Goal: Find specific page/section

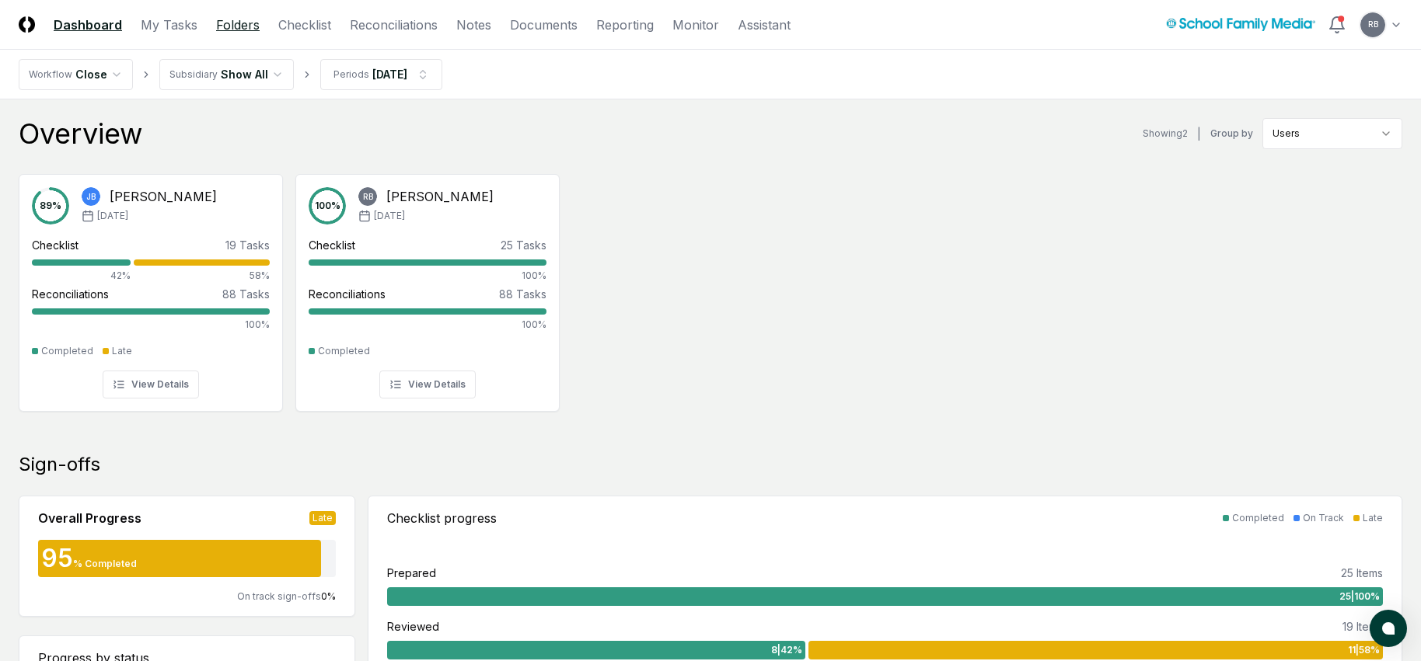
click at [246, 26] on link "Folders" at bounding box center [238, 25] width 44 height 19
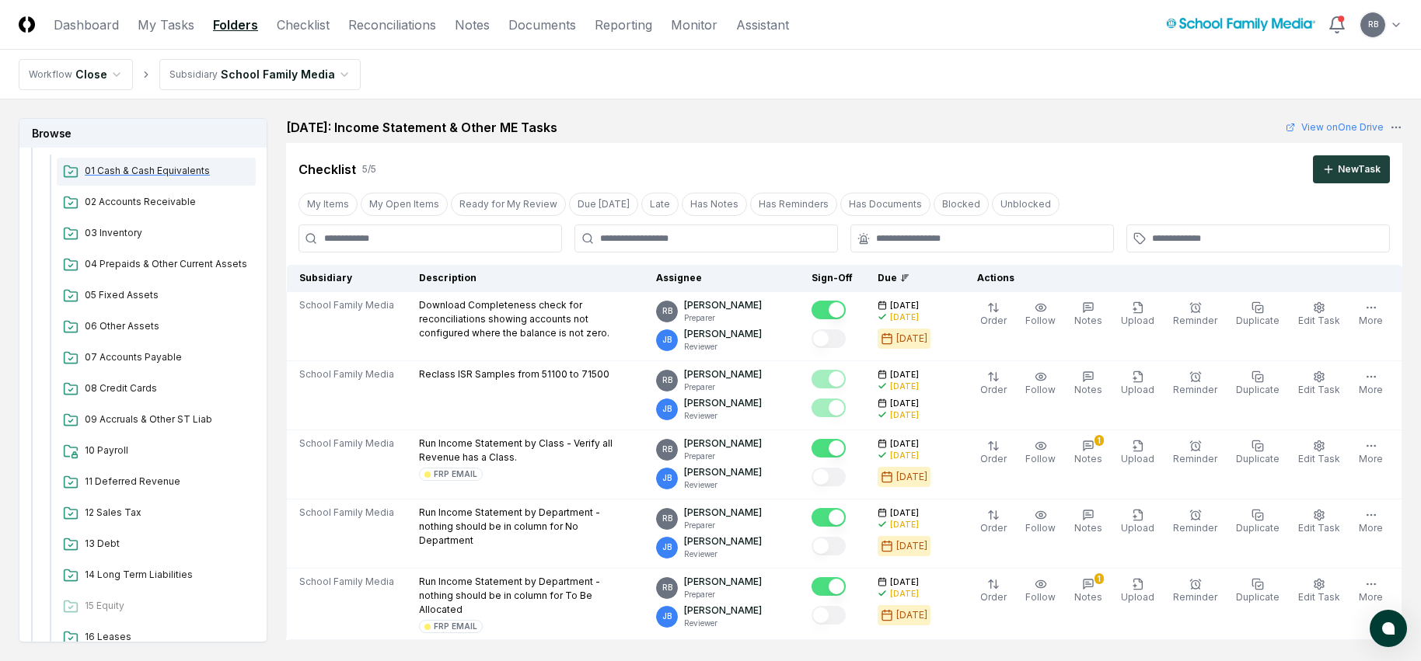
scroll to position [554, 0]
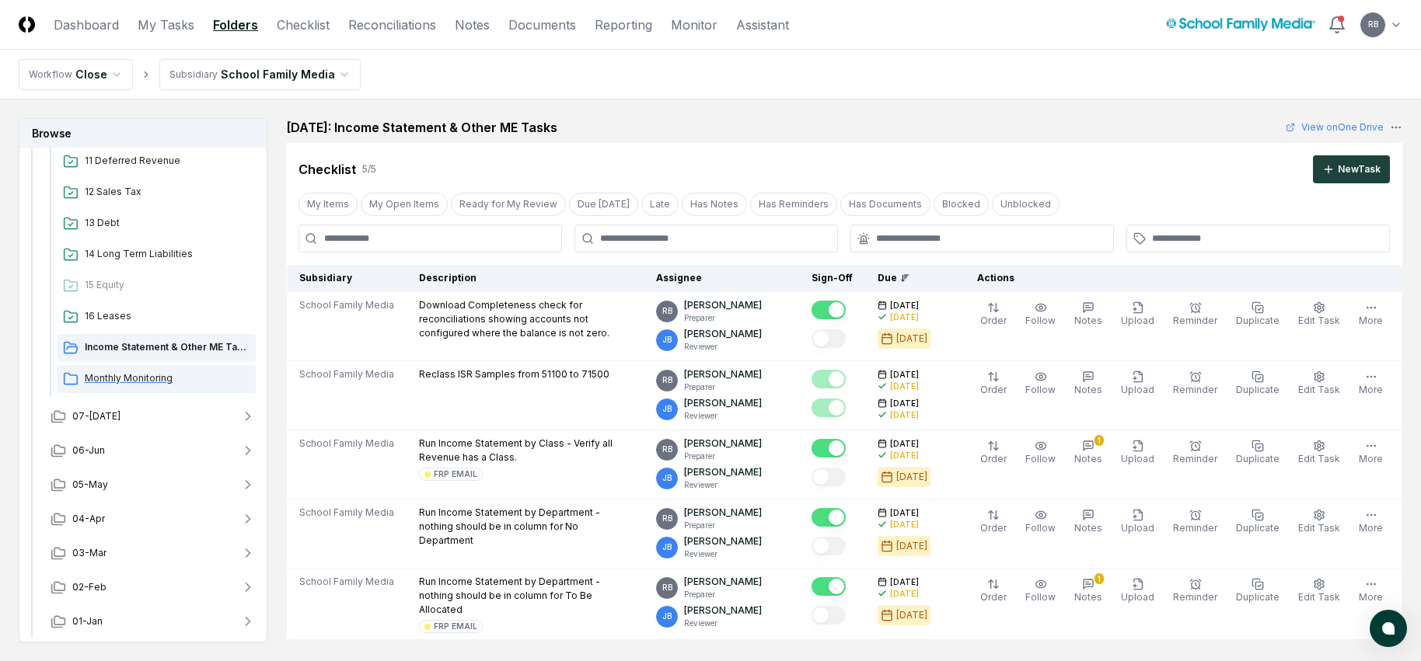
click at [124, 373] on span "Monthly Monitoring" at bounding box center [167, 379] width 165 height 14
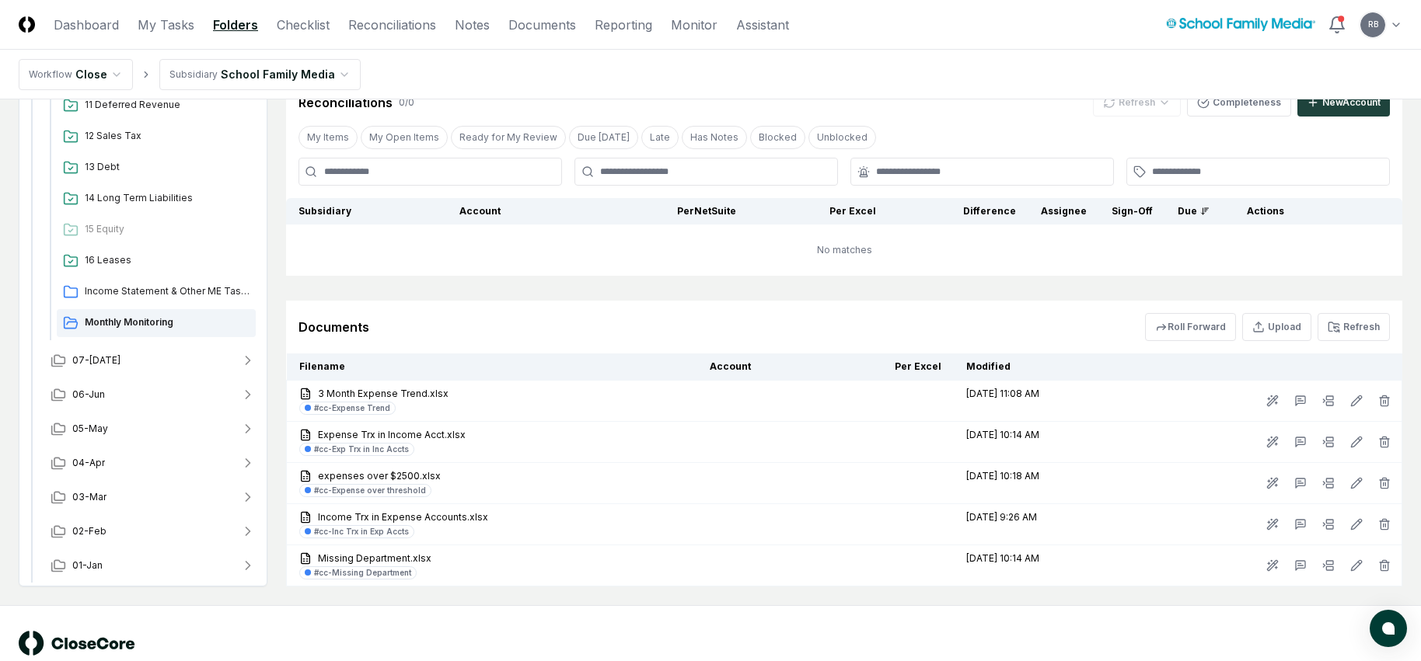
scroll to position [763, 0]
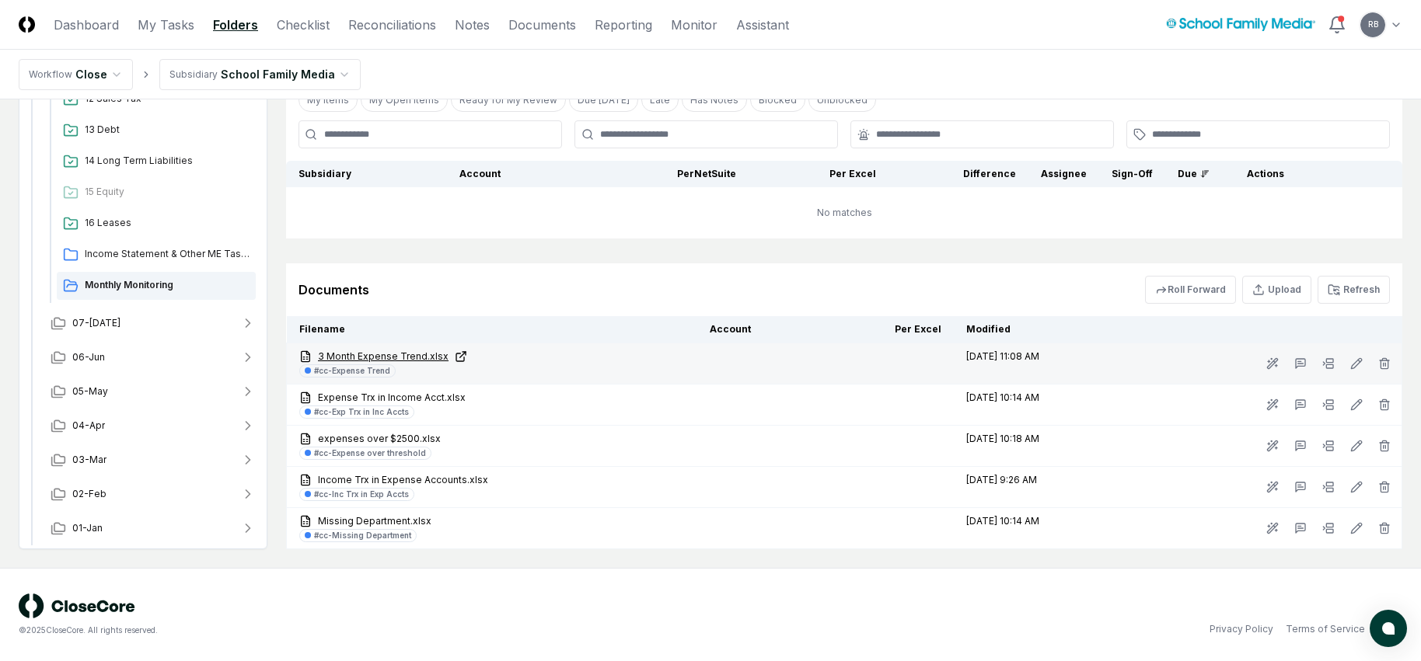
click at [456, 357] on icon at bounding box center [460, 358] width 8 height 8
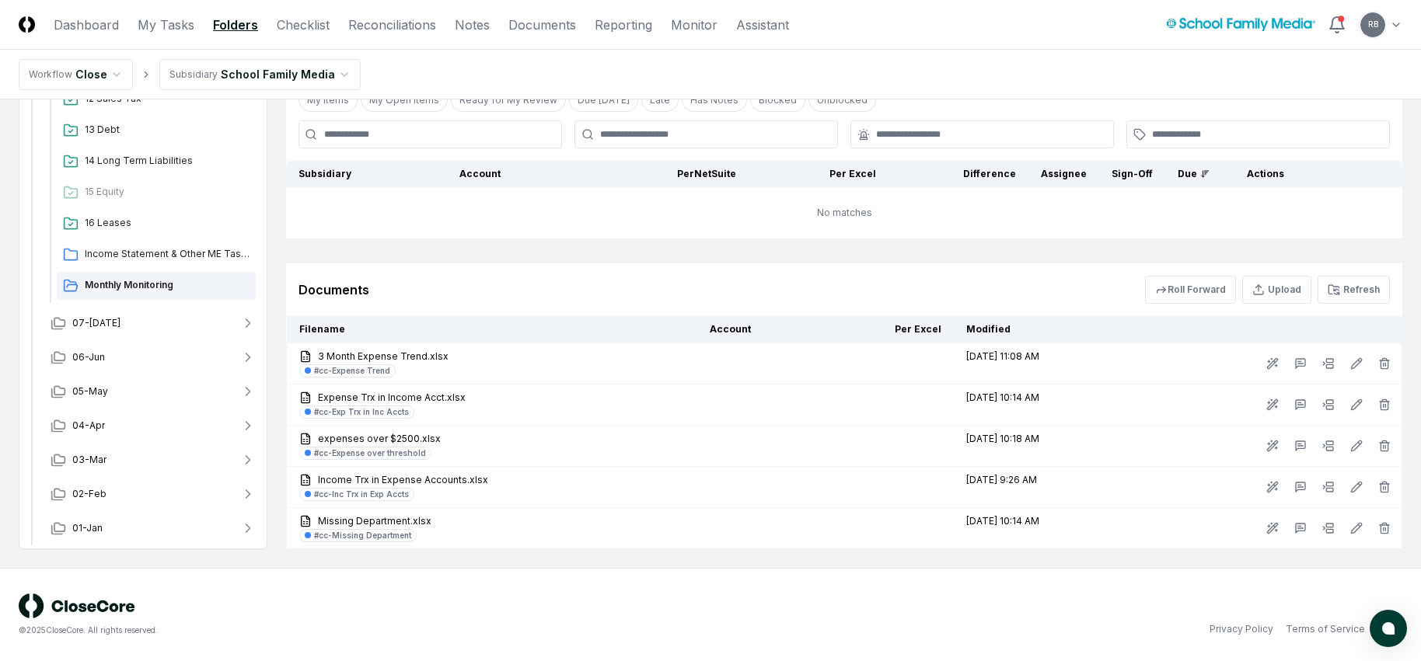
click at [836, 597] on div "© 2025 CloseCore. All rights reserved. Privacy Policy Terms of Service" at bounding box center [711, 615] width 1384 height 43
click at [560, 601] on div "© 2025 CloseCore. All rights reserved." at bounding box center [365, 615] width 692 height 43
